Goal: Entertainment & Leisure: Consume media (video, audio)

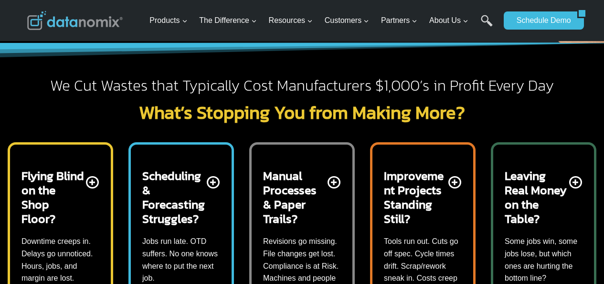
click at [578, 282] on p "Some jobs win, some jobs lose, but which ones are hurting the bottom line?" at bounding box center [544, 260] width 78 height 49
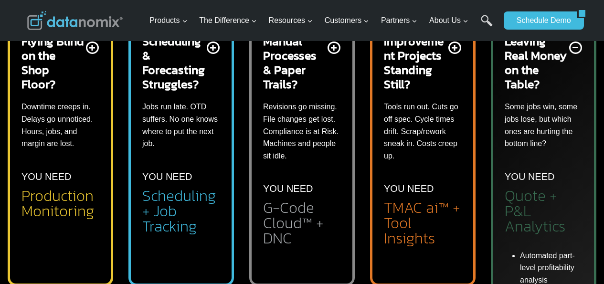
scroll to position [287, 0]
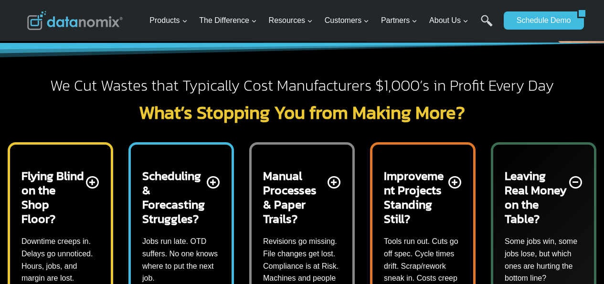
click at [521, 282] on p "Some jobs win, some jobs lose, but which ones are hurting the bottom line?" at bounding box center [544, 260] width 78 height 49
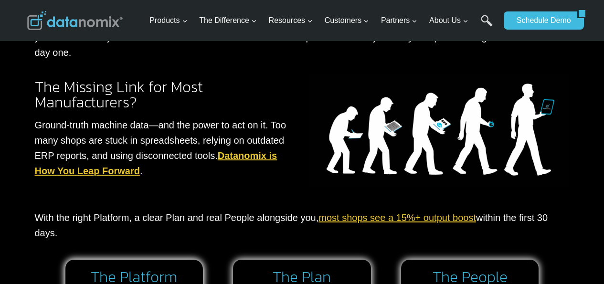
scroll to position [525, 0]
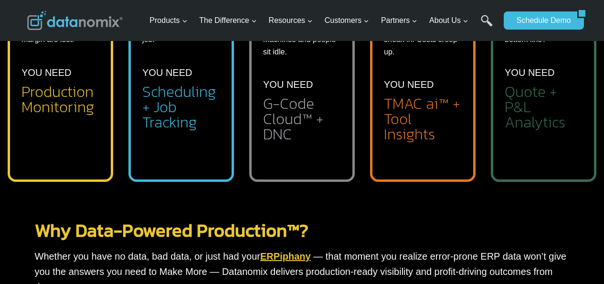
click at [419, 167] on li "Automated TMAC Limit Setting" at bounding box center [430, 172] width 63 height 28
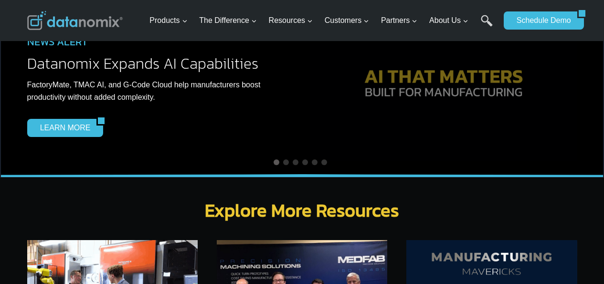
scroll to position [3057, 0]
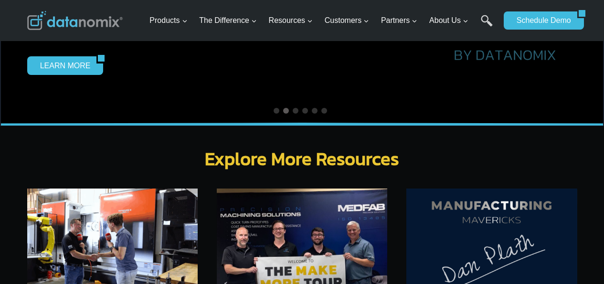
click at [517, 254] on img at bounding box center [492, 246] width 171 height 114
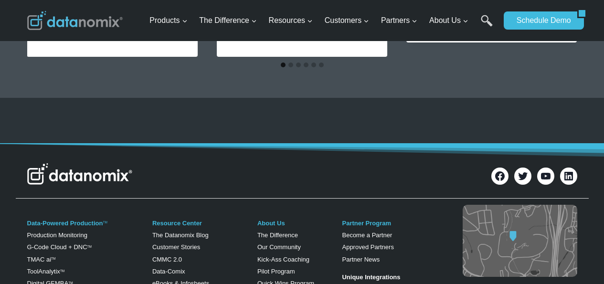
scroll to position [955, 0]
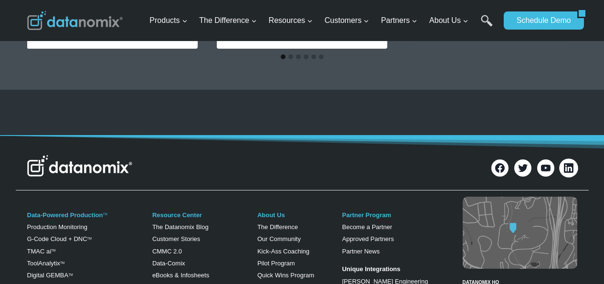
click at [572, 161] on icon at bounding box center [568, 167] width 12 height 12
